Goal: Browse casually

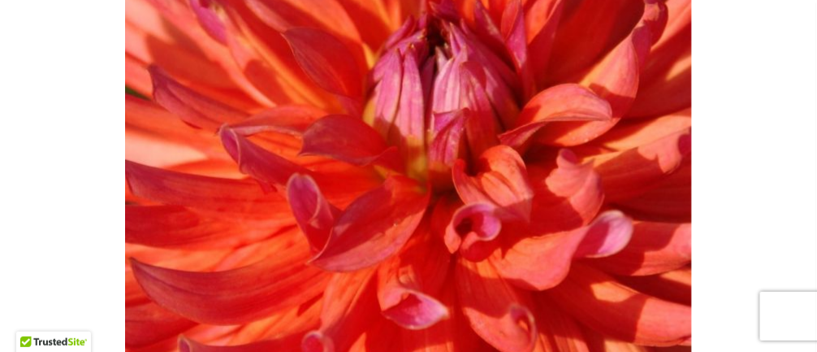
scroll to position [417, 0]
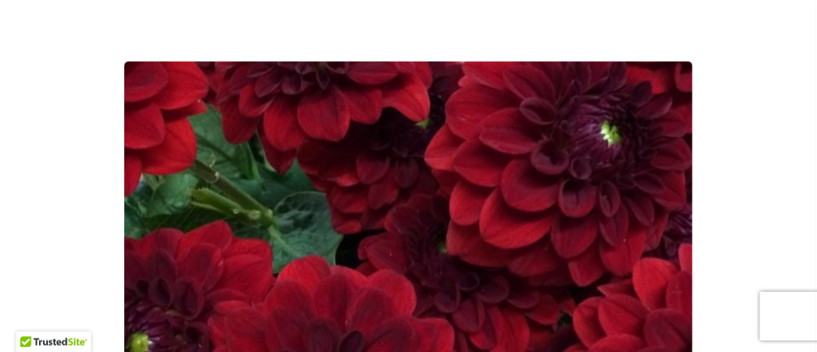
scroll to position [323, 0]
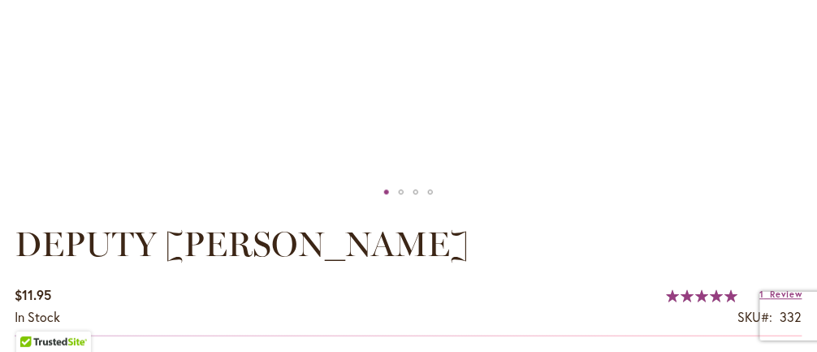
scroll to position [1162, 0]
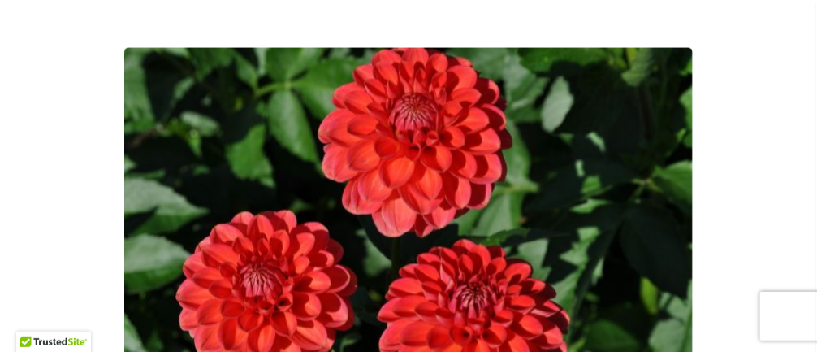
scroll to position [386, 0]
